Goal: Information Seeking & Learning: Stay updated

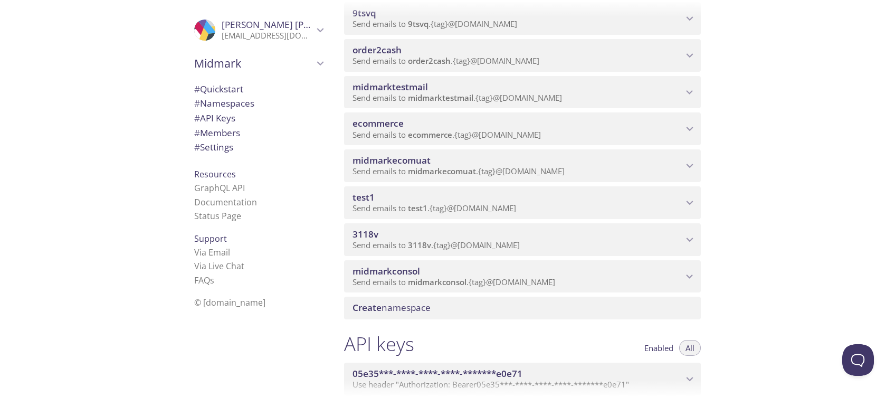
scroll to position [140, 0]
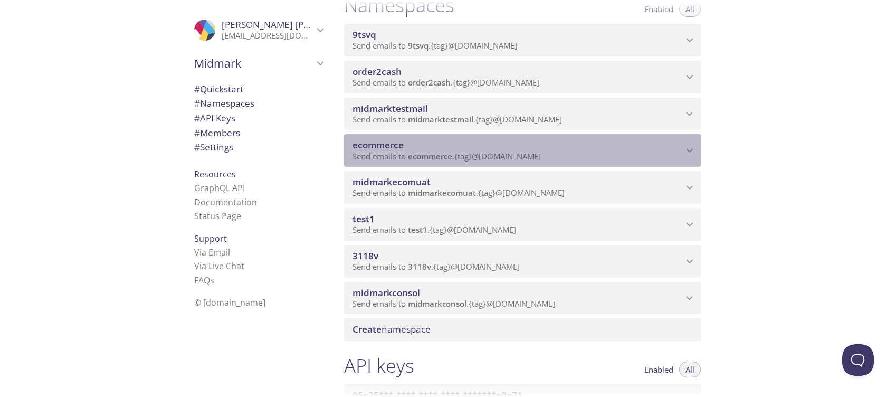
click at [372, 139] on span "ecommerce" at bounding box center [377, 145] width 51 height 12
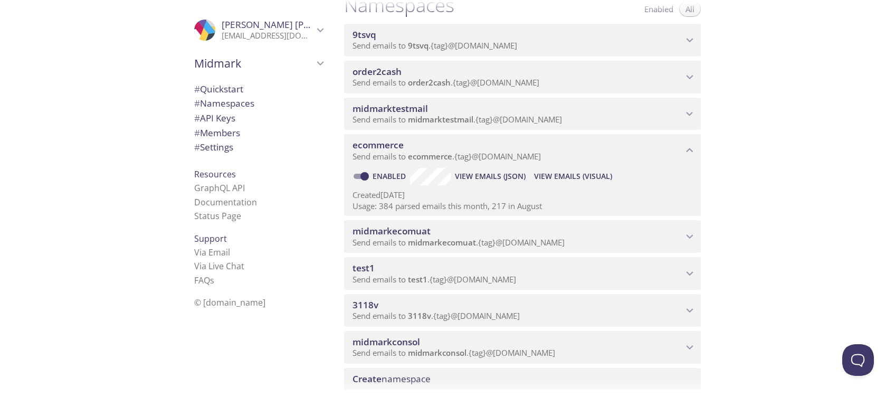
click at [556, 173] on span "View Emails (Visual)" at bounding box center [573, 176] width 78 height 13
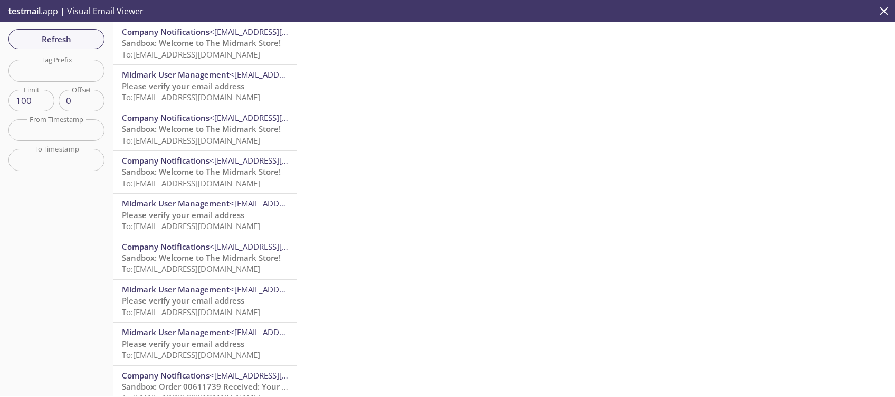
drag, startPoint x: 34, startPoint y: 34, endPoint x: 51, endPoint y: 37, distance: 17.2
click at [34, 34] on span "Refresh" at bounding box center [56, 39] width 79 height 14
click at [73, 34] on span "Refresh" at bounding box center [56, 39] width 79 height 14
click at [129, 37] on span "Sandbox: Welcome to The Midmark Store!" at bounding box center [201, 42] width 159 height 11
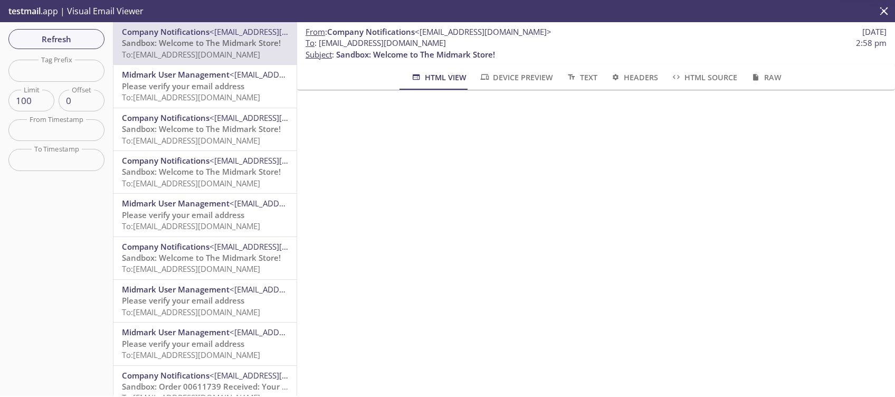
click at [169, 87] on span "Please verify your email address" at bounding box center [183, 86] width 122 height 11
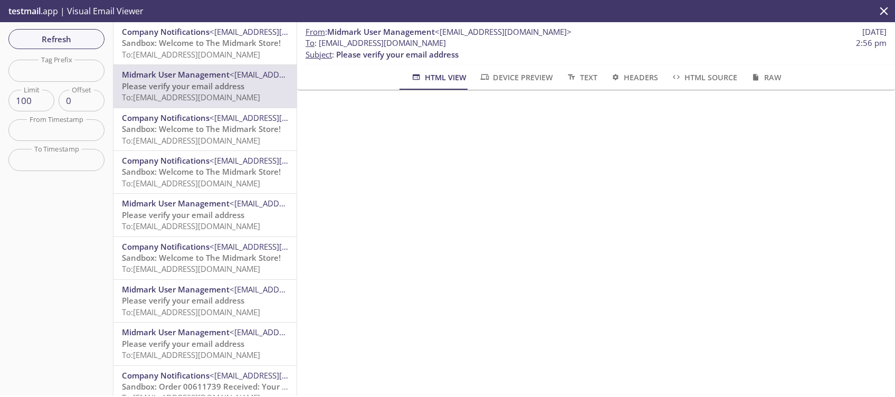
click at [173, 118] on span "Company Notifications" at bounding box center [166, 117] width 88 height 11
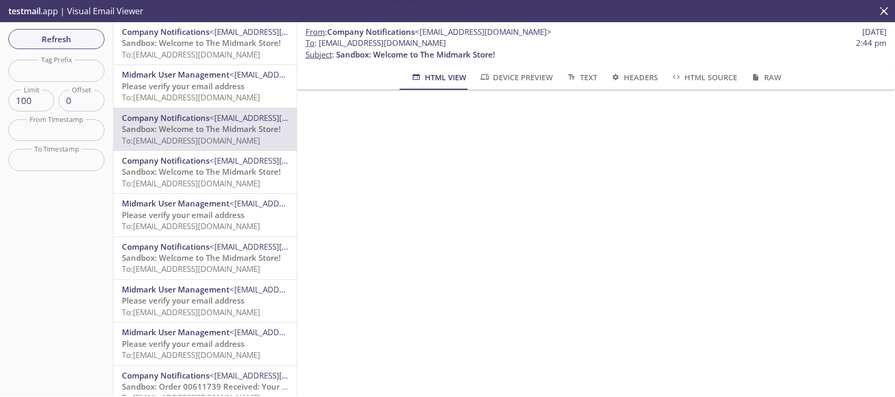
click at [188, 166] on span "Sandbox: Welcome to The Midmark Store!" at bounding box center [201, 171] width 159 height 11
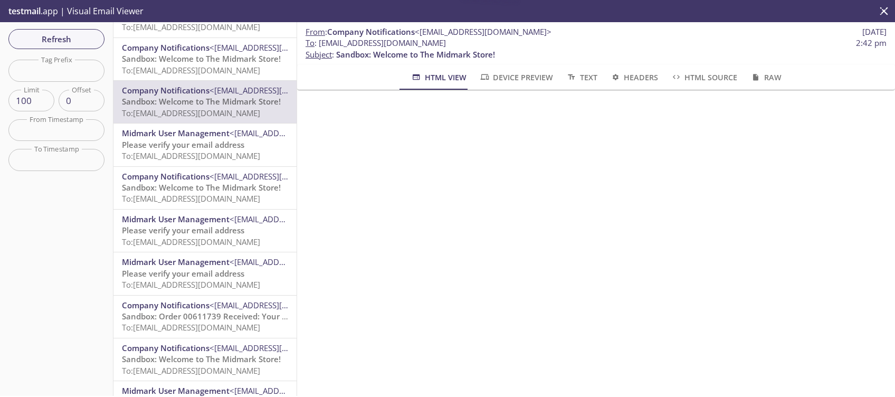
click at [192, 129] on span "Midmark User Management" at bounding box center [176, 133] width 108 height 11
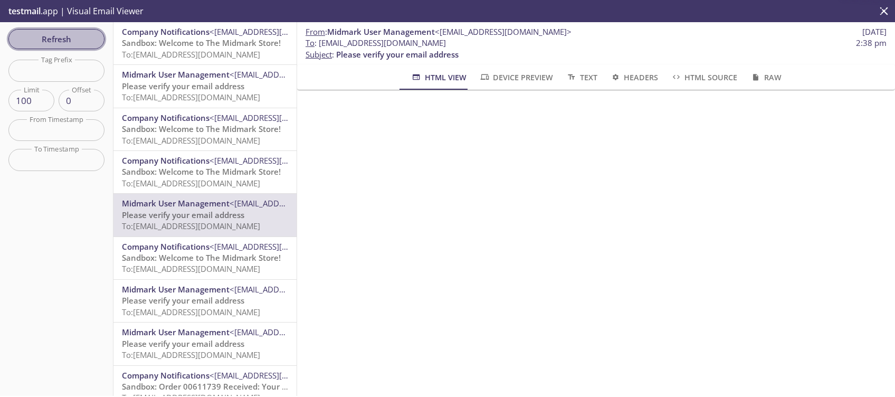
click at [83, 43] on span "Refresh" at bounding box center [56, 39] width 79 height 14
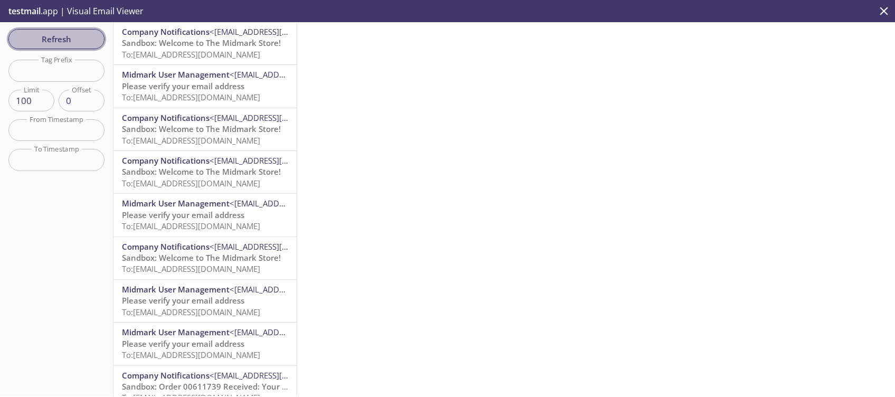
click at [81, 41] on span "Refresh" at bounding box center [56, 39] width 79 height 14
click at [72, 43] on span "Refresh" at bounding box center [56, 39] width 79 height 14
click at [75, 36] on span "Refresh" at bounding box center [56, 39] width 79 height 14
click at [75, 32] on span "Refresh" at bounding box center [56, 39] width 79 height 14
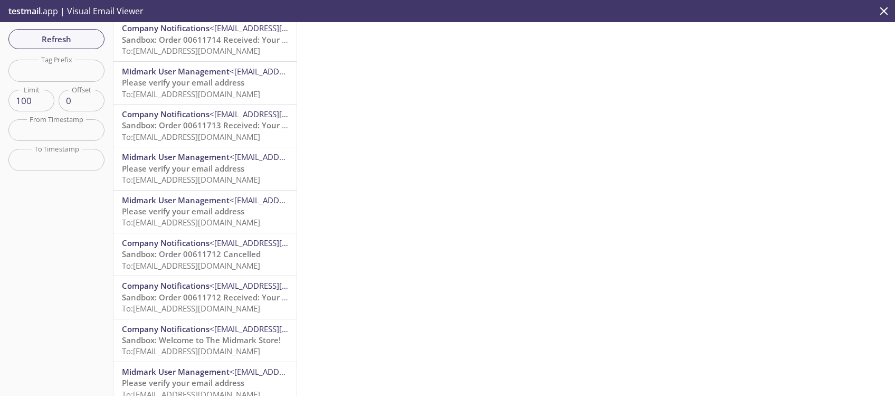
scroll to position [2814, 0]
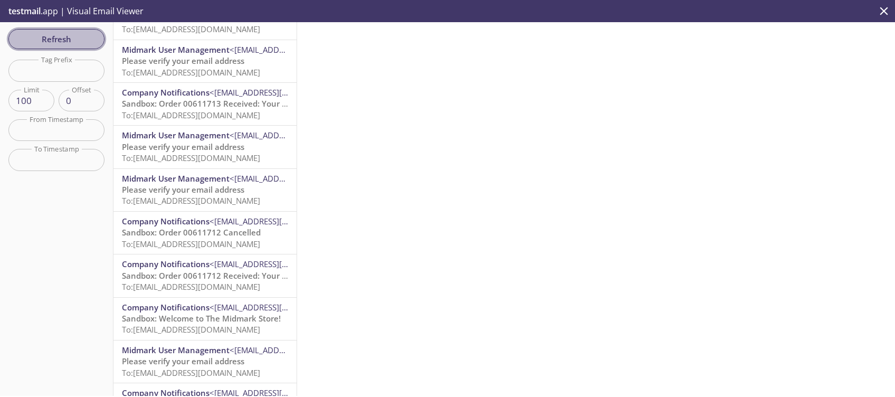
click at [53, 34] on span "Refresh" at bounding box center [56, 39] width 79 height 14
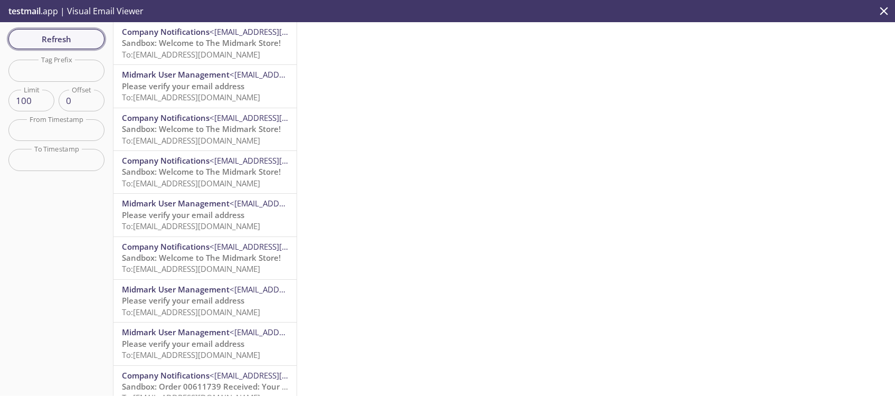
click at [75, 35] on span "Refresh" at bounding box center [56, 39] width 79 height 14
click at [86, 40] on span "Refresh" at bounding box center [56, 39] width 79 height 14
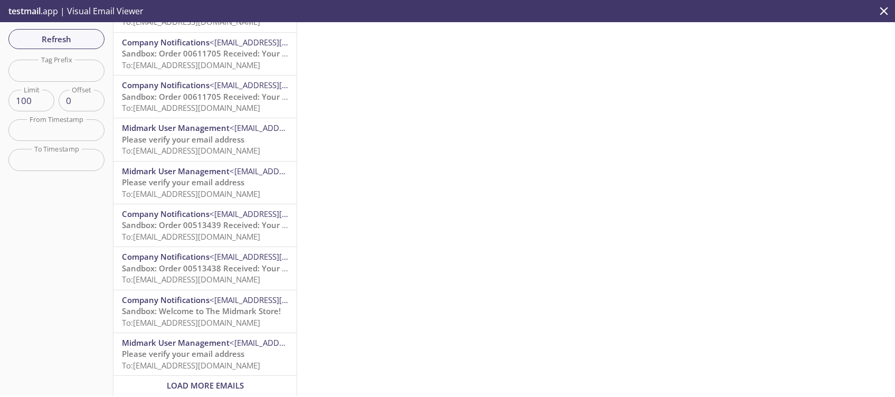
scroll to position [3948, 0]
click at [217, 380] on span "Load More Emails" at bounding box center [205, 385] width 77 height 11
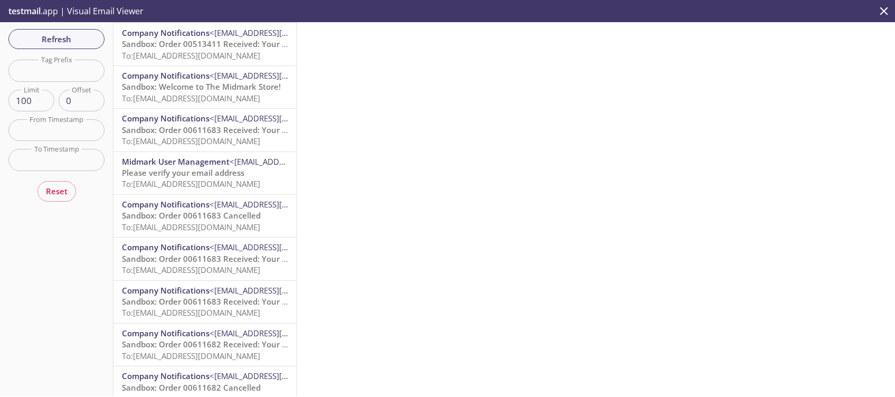
scroll to position [3588, 0]
